Goal: Find specific page/section: Find specific page/section

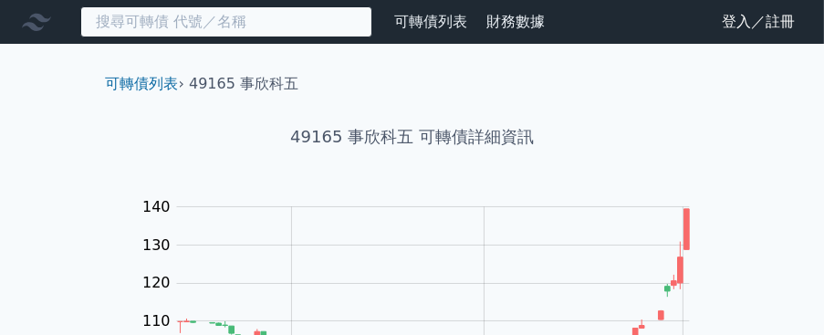
click at [289, 21] on input at bounding box center [226, 21] width 292 height 31
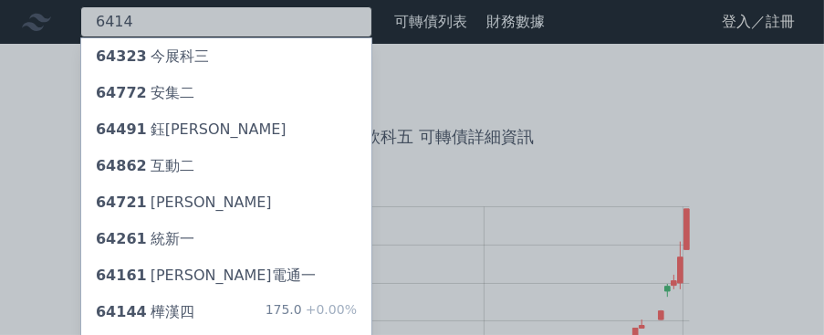
type input "6414"
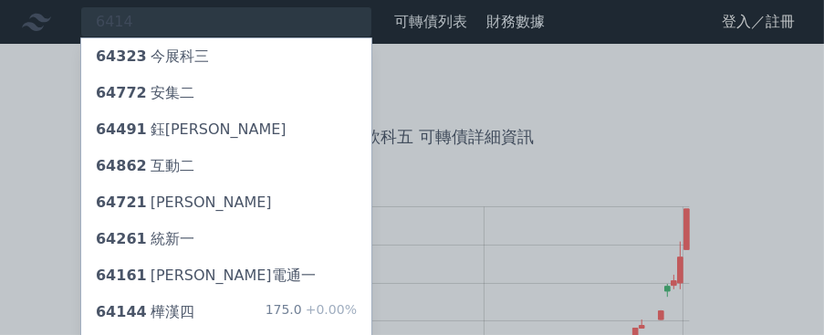
click at [151, 307] on div "64144 樺漢四" at bounding box center [145, 312] width 99 height 22
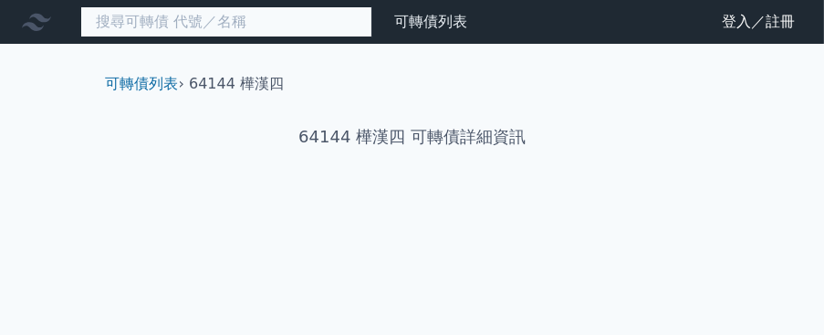
click at [223, 23] on input at bounding box center [226, 21] width 292 height 31
click at [120, 18] on input at bounding box center [226, 21] width 292 height 31
type input "64145"
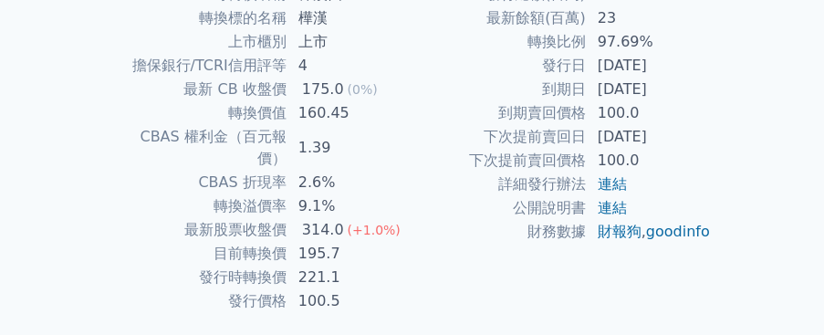
scroll to position [509, 0]
